Goal: Task Accomplishment & Management: Manage account settings

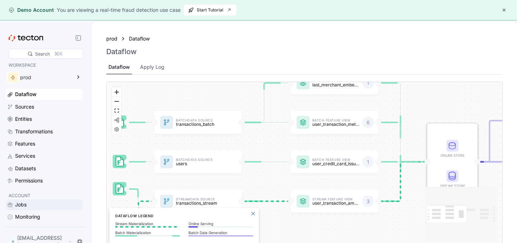
scroll to position [8, 0]
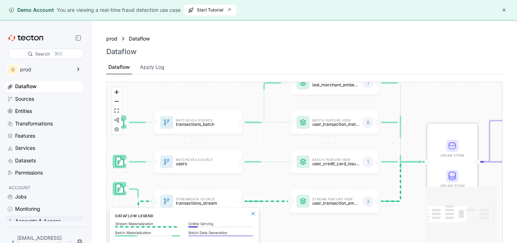
click at [25, 223] on div "Accounts & Access" at bounding box center [38, 222] width 46 height 8
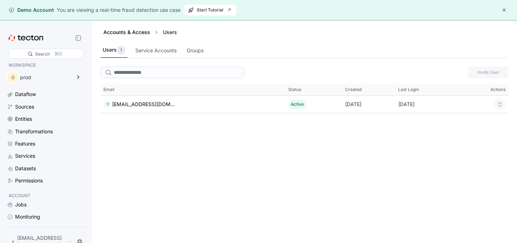
scroll to position [8, 0]
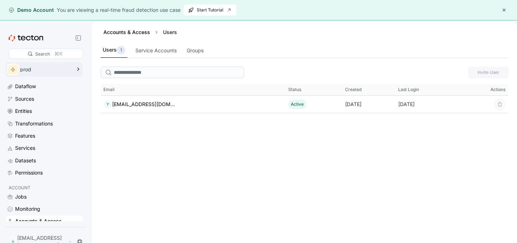
click at [39, 71] on div "prod" at bounding box center [45, 69] width 51 height 5
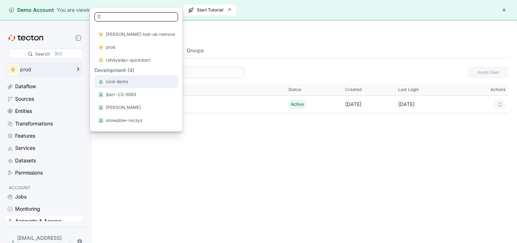
scroll to position [0, 0]
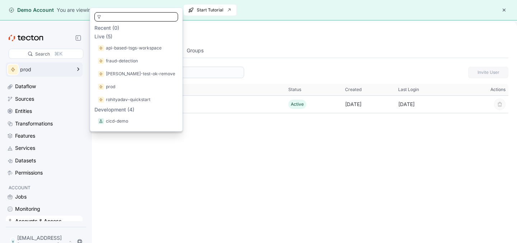
click at [299, 175] on div "Invite User This table contains 1 rows. Email Status Created Last Login Actions…" at bounding box center [304, 164] width 425 height 201
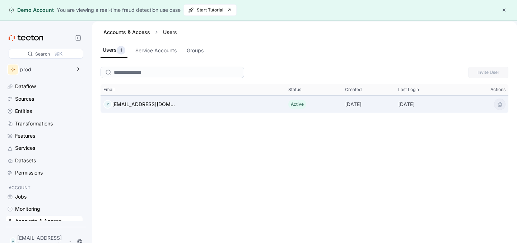
click at [350, 106] on div "[DATE]" at bounding box center [368, 104] width 53 height 14
click at [165, 104] on div "[EMAIL_ADDRESS][DOMAIN_NAME]" at bounding box center [143, 104] width 63 height 9
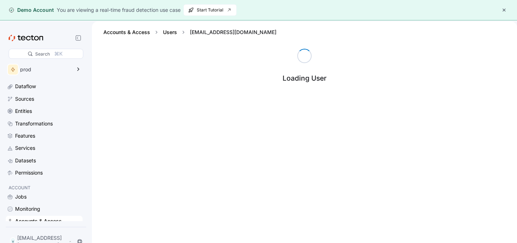
click at [165, 104] on div "Loading User" at bounding box center [304, 157] width 425 height 216
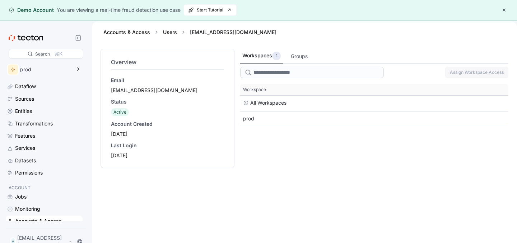
click at [154, 92] on div "[EMAIL_ADDRESS][DOMAIN_NAME]" at bounding box center [167, 90] width 113 height 7
click at [137, 136] on div "[DATE]" at bounding box center [167, 134] width 113 height 7
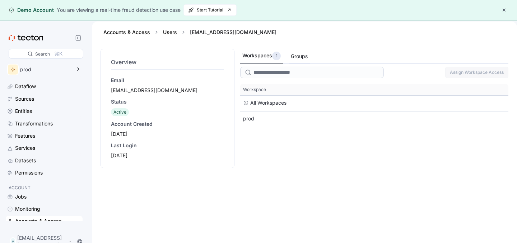
click at [310, 59] on div "Groups" at bounding box center [299, 57] width 21 height 14
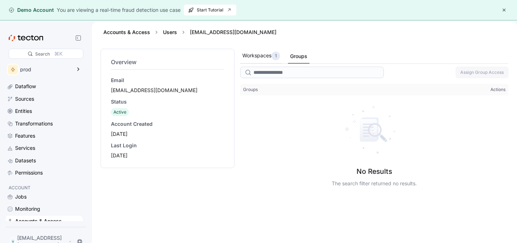
click at [273, 55] on div "1" at bounding box center [275, 56] width 9 height 9
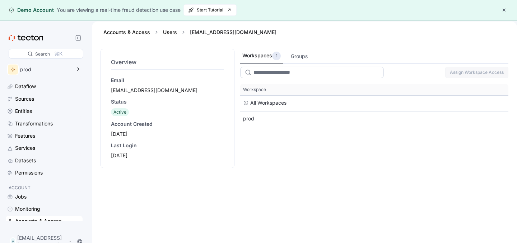
click at [259, 72] on input "search" at bounding box center [312, 72] width 144 height 11
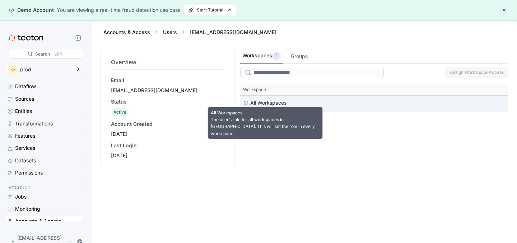
click at [254, 106] on div "All Workspaces" at bounding box center [268, 103] width 36 height 9
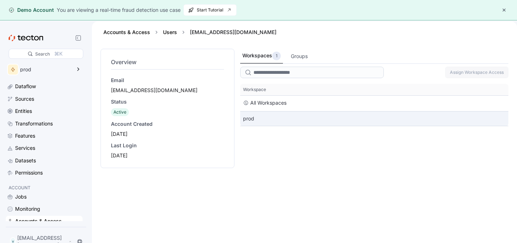
click at [248, 118] on div "prod" at bounding box center [374, 119] width 268 height 14
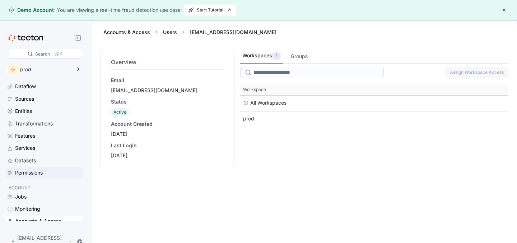
click at [28, 173] on div "Permissions" at bounding box center [29, 173] width 28 height 8
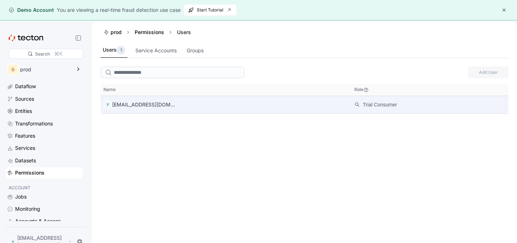
click at [143, 105] on div "[EMAIL_ADDRESS][DOMAIN_NAME]" at bounding box center [143, 105] width 63 height 9
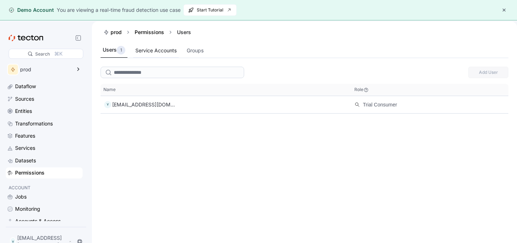
click at [147, 48] on div "Service Accounts" at bounding box center [155, 51] width 41 height 8
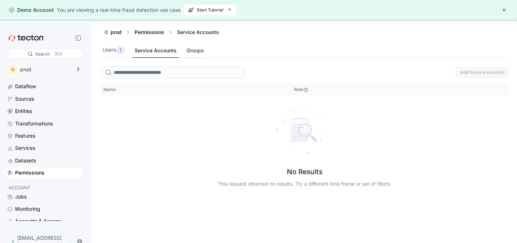
click at [191, 57] on div "Groups" at bounding box center [195, 51] width 21 height 14
click at [30, 86] on div "Dataflow" at bounding box center [25, 87] width 21 height 8
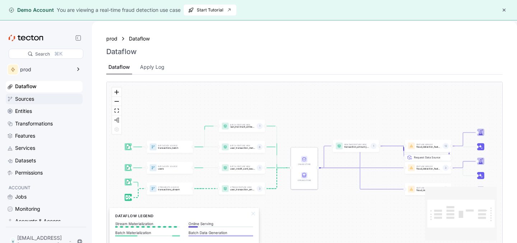
click at [28, 101] on div "Sources" at bounding box center [24, 99] width 19 height 8
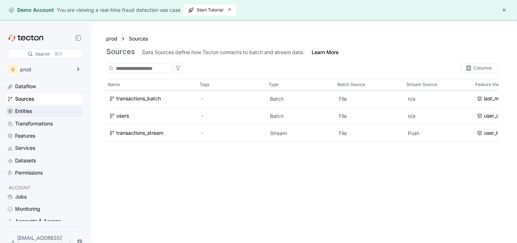
click at [27, 114] on div "Entities" at bounding box center [23, 111] width 17 height 8
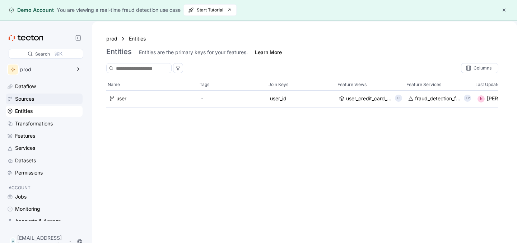
click at [26, 100] on div "Sources" at bounding box center [24, 99] width 19 height 8
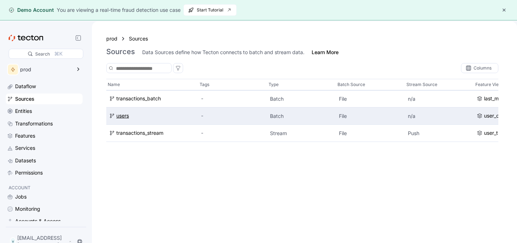
click at [174, 117] on div "users" at bounding box center [152, 116] width 86 height 8
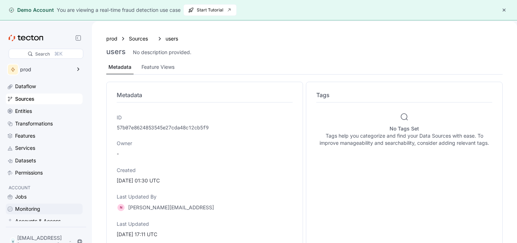
click at [37, 212] on div "Monitoring" at bounding box center [27, 209] width 25 height 8
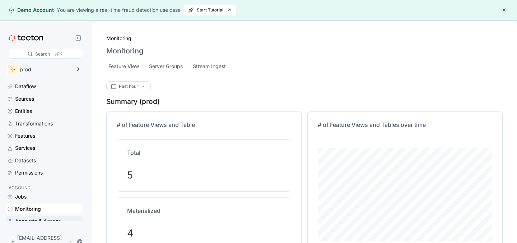
click at [34, 219] on div "Accounts & Access" at bounding box center [38, 222] width 46 height 8
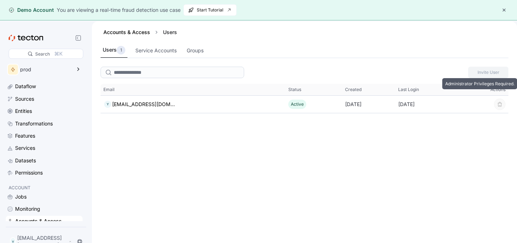
click at [489, 72] on span "Invite User" at bounding box center [488, 72] width 31 height 11
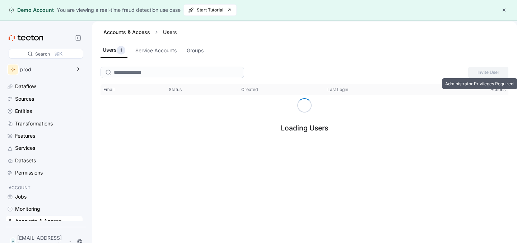
click at [489, 73] on span "Invite User" at bounding box center [488, 72] width 31 height 11
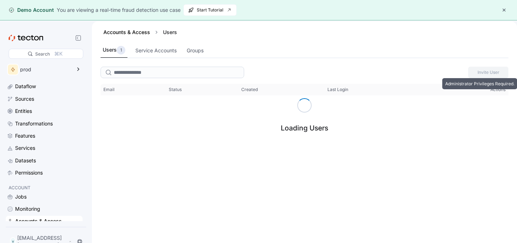
click at [489, 73] on span "Invite User" at bounding box center [488, 72] width 31 height 11
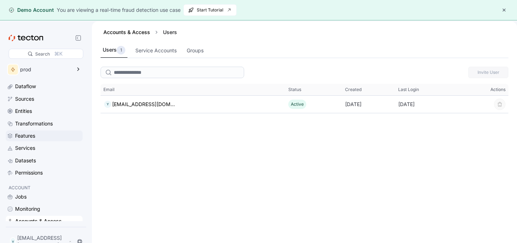
click at [14, 135] on div "Features" at bounding box center [44, 136] width 74 height 8
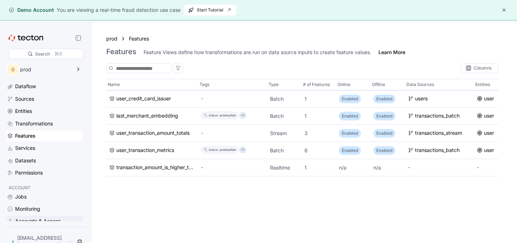
click at [33, 220] on div "Accounts & Access" at bounding box center [38, 222] width 46 height 8
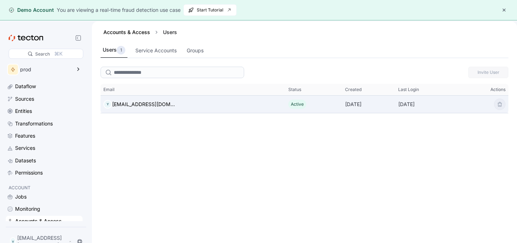
click at [407, 102] on div "[DATE]" at bounding box center [427, 104] width 64 height 14
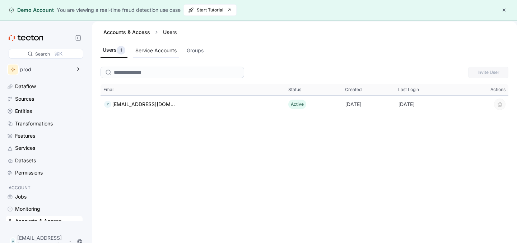
click at [173, 51] on div "Service Accounts" at bounding box center [155, 51] width 41 height 8
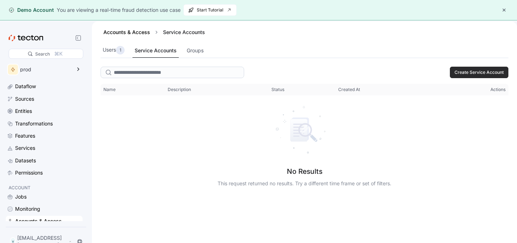
click at [471, 69] on span "Create Service Account" at bounding box center [479, 72] width 49 height 11
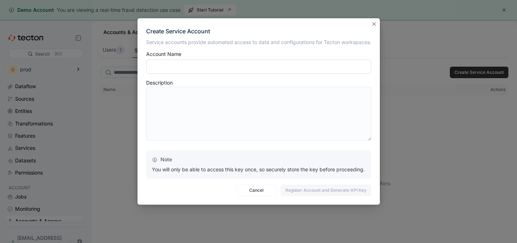
click at [277, 68] on input "text" at bounding box center [258, 67] width 225 height 14
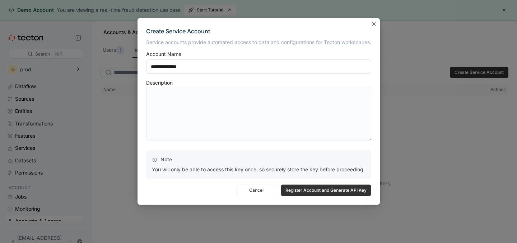
type input "**********"
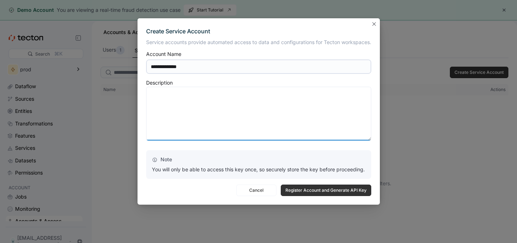
click at [276, 101] on textarea at bounding box center [258, 114] width 225 height 54
type textarea "**********"
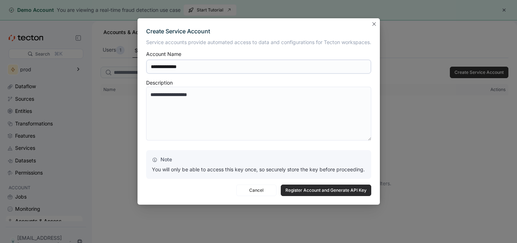
click at [313, 194] on span "Register Account and Generate API Key" at bounding box center [325, 190] width 81 height 11
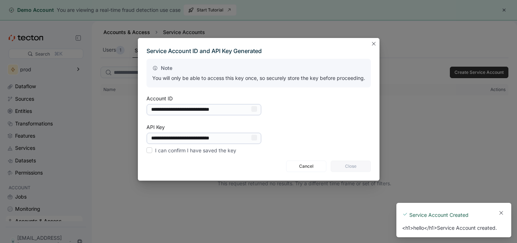
scroll to position [0, 0]
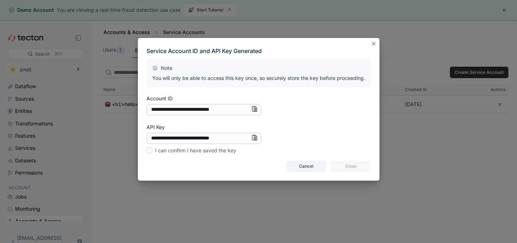
click at [315, 167] on span "Cancel" at bounding box center [306, 166] width 31 height 11
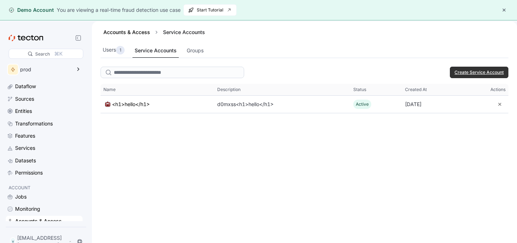
scroll to position [8, 0]
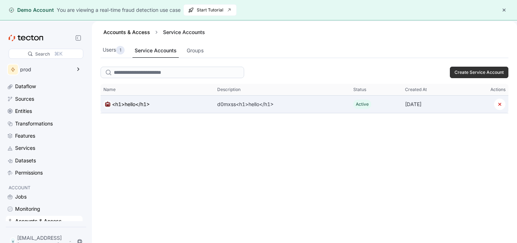
click at [316, 104] on div "d0mxss<h1>hello</h1>" at bounding box center [282, 104] width 136 height 14
click at [259, 102] on div "d0mxss<h1>hello</h1>" at bounding box center [245, 104] width 56 height 9
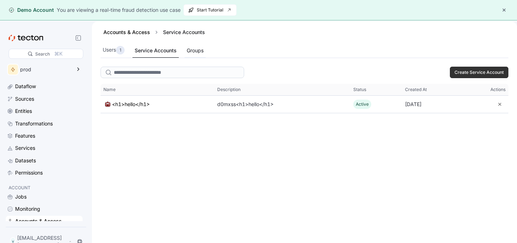
click at [200, 50] on div "Groups" at bounding box center [195, 51] width 17 height 8
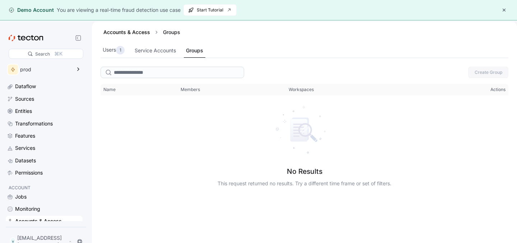
click at [34, 220] on div "Accounts & Access" at bounding box center [38, 222] width 47 height 8
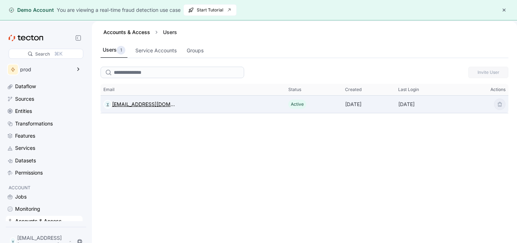
click at [149, 104] on div "[EMAIL_ADDRESS][DOMAIN_NAME]" at bounding box center [143, 104] width 63 height 9
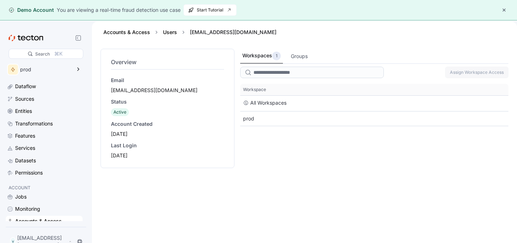
click at [118, 116] on div "Active" at bounding box center [119, 112] width 13 height 7
click at [129, 126] on div "Account Created" at bounding box center [167, 124] width 113 height 7
click at [29, 153] on div "Services" at bounding box center [44, 148] width 77 height 11
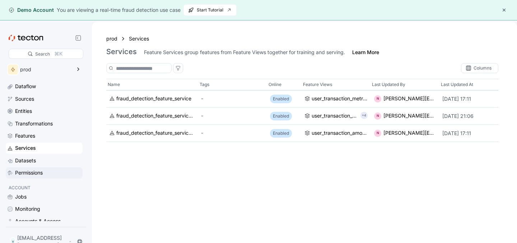
click at [29, 176] on div "Permissions" at bounding box center [29, 173] width 28 height 8
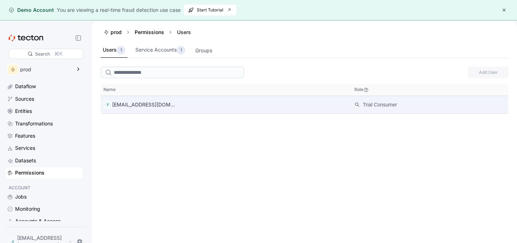
click at [352, 104] on div "Trial Consumer" at bounding box center [430, 104] width 157 height 17
click at [145, 106] on div "[EMAIL_ADDRESS][DOMAIN_NAME]" at bounding box center [143, 105] width 63 height 9
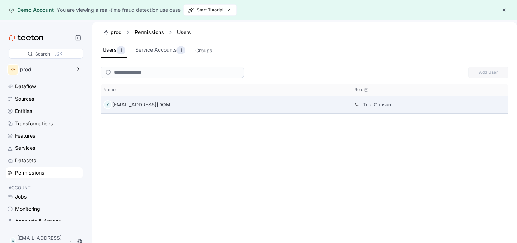
click at [200, 112] on div "Y yimemok556@aupvs.com" at bounding box center [226, 105] width 251 height 14
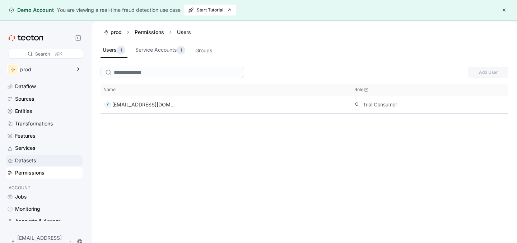
click at [30, 162] on div "Datasets" at bounding box center [25, 161] width 21 height 8
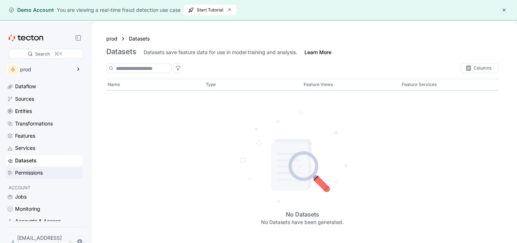
click at [53, 173] on div "Permissions" at bounding box center [48, 173] width 66 height 8
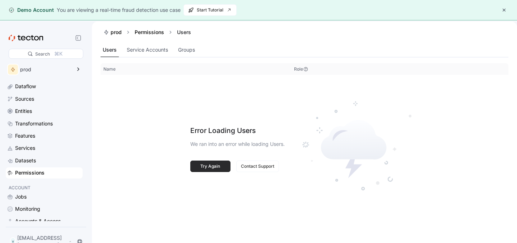
click at [195, 168] on span "Try Again" at bounding box center [210, 166] width 31 height 11
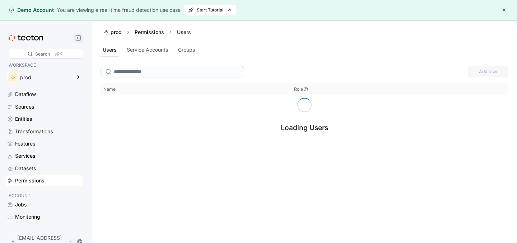
click at [76, 39] on icon at bounding box center [78, 38] width 6 height 6
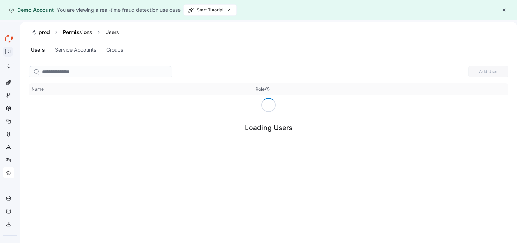
click at [6, 52] on icon at bounding box center [8, 52] width 6 height 6
